Goal: Task Accomplishment & Management: Complete application form

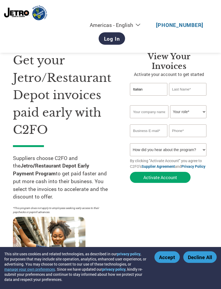
click at [152, 87] on input "Italian" at bounding box center [148, 89] width 37 height 13
click at [154, 90] on input "Italian" at bounding box center [148, 89] width 37 height 13
type input "[GEOGRAPHIC_DATA]"
click at [188, 93] on input "text" at bounding box center [187, 89] width 37 height 13
type input "Diablo"
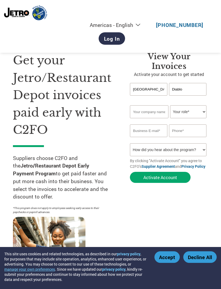
click at [158, 110] on input "text" at bounding box center [149, 111] width 39 height 13
click at [193, 108] on select "Your role* CFO Controller Credit Manager Finance Director Treasurer CEO Preside…" at bounding box center [188, 111] width 36 height 13
click at [194, 113] on select "Your role* CFO Controller Credit Manager Finance Director Treasurer CEO Preside…" at bounding box center [188, 111] width 36 height 13
select select "OTHER"
click at [153, 109] on input "text" at bounding box center [149, 111] width 39 height 13
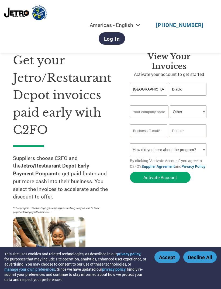
click at [152, 124] on div "Invalid company name or company name is too long" at bounding box center [169, 121] width 78 height 6
click at [175, 183] on button "Activate Account" at bounding box center [160, 177] width 61 height 11
type input "Restaurant depot"
click at [174, 183] on button "Activate Account" at bounding box center [160, 177] width 61 height 11
click at [156, 128] on input "email" at bounding box center [148, 130] width 37 height 13
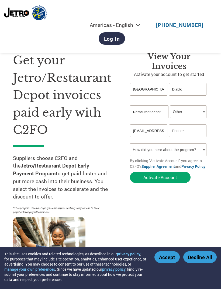
type input "[EMAIL_ADDRESS][DOMAIN_NAME]"
click at [190, 135] on input "text" at bounding box center [187, 130] width 37 height 13
click at [154, 87] on input "text" at bounding box center [148, 89] width 37 height 13
